Goal: Task Accomplishment & Management: Manage account settings

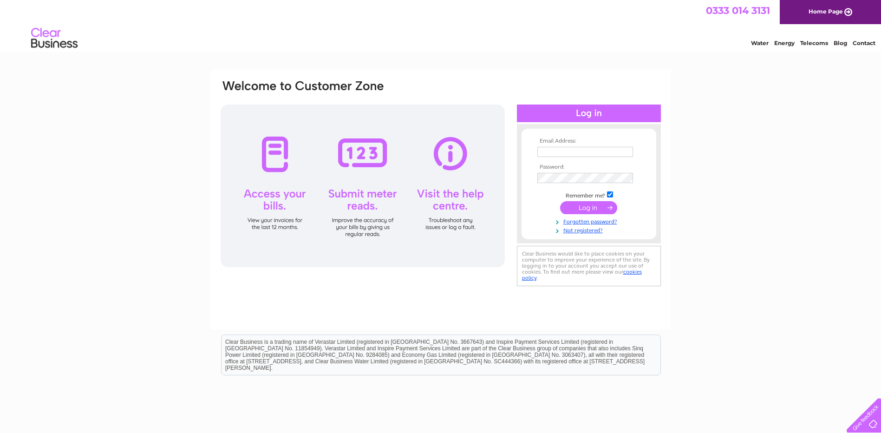
type input "apinvoices@connellsgroup.co.uk"
click at [606, 204] on input "submit" at bounding box center [588, 207] width 57 height 13
click at [584, 205] on input "submit" at bounding box center [588, 207] width 57 height 13
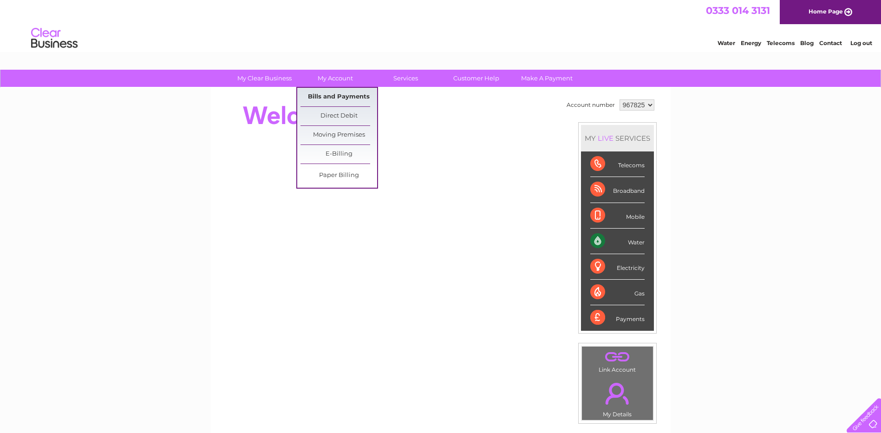
click at [351, 94] on link "Bills and Payments" at bounding box center [338, 97] width 77 height 19
click at [317, 101] on link "Bills and Payments" at bounding box center [338, 97] width 77 height 19
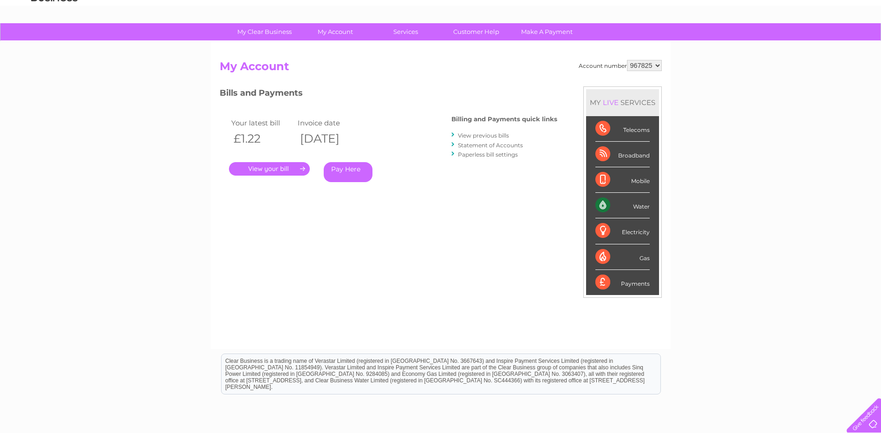
click at [292, 167] on link "." at bounding box center [269, 168] width 81 height 13
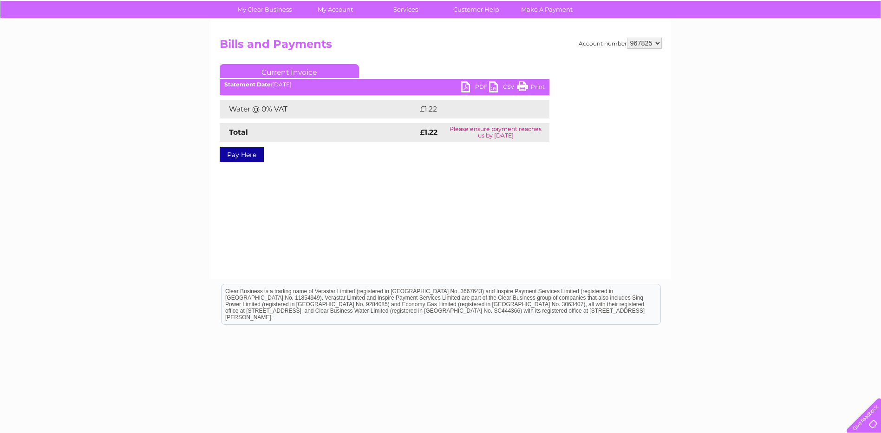
scroll to position [81, 0]
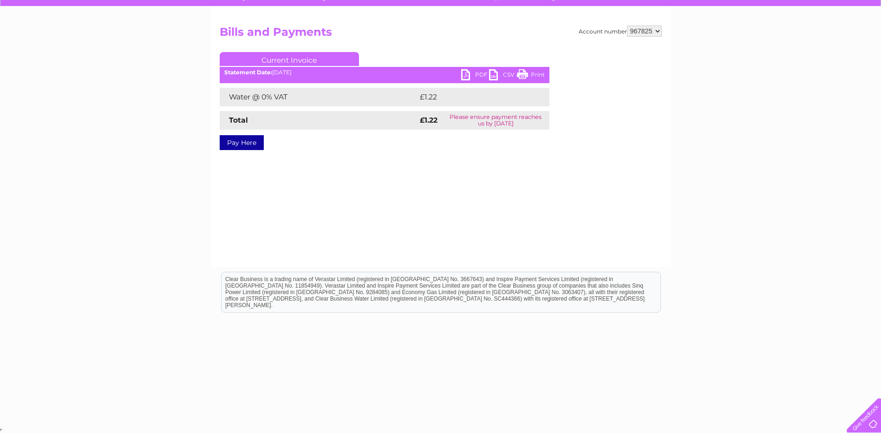
click at [474, 71] on link "PDF" at bounding box center [475, 75] width 28 height 13
click at [469, 72] on link "PDF" at bounding box center [475, 75] width 28 height 13
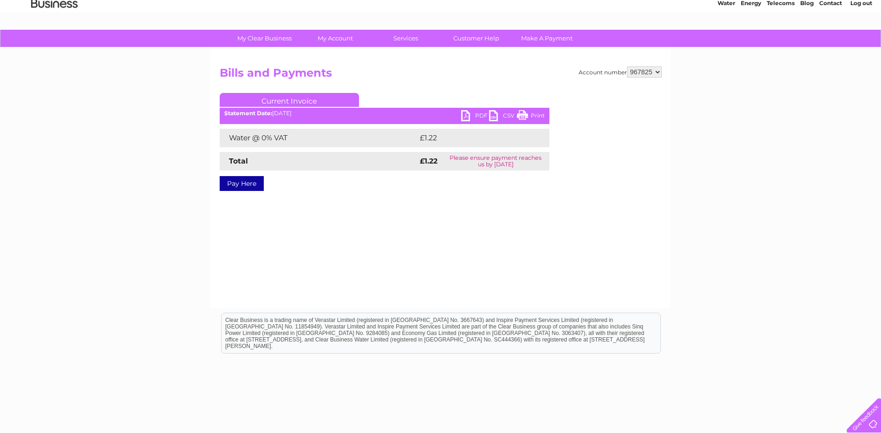
scroll to position [0, 0]
